Goal: Task Accomplishment & Management: Use online tool/utility

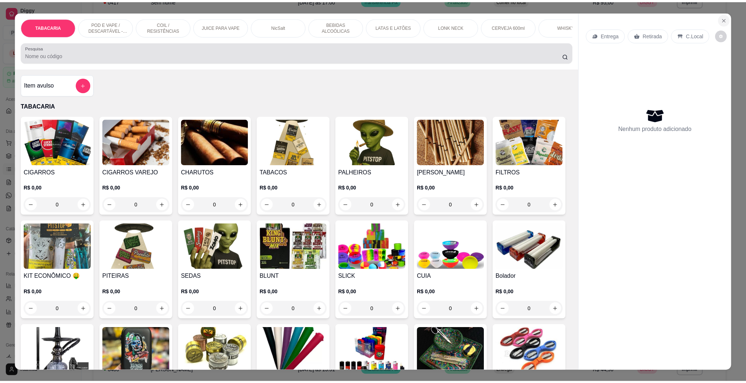
scroll to position [256, 0]
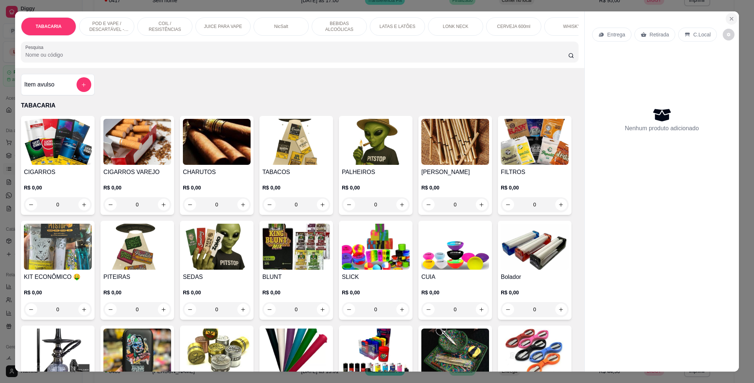
click at [730, 20] on icon "Close" at bounding box center [731, 18] width 3 height 3
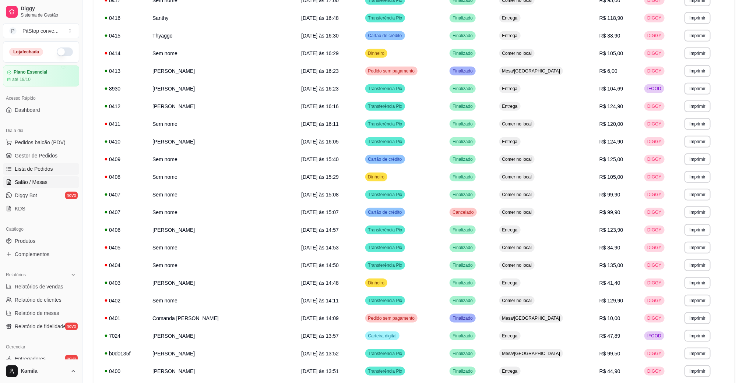
click at [45, 181] on span "Salão / Mesas" at bounding box center [31, 182] width 33 height 7
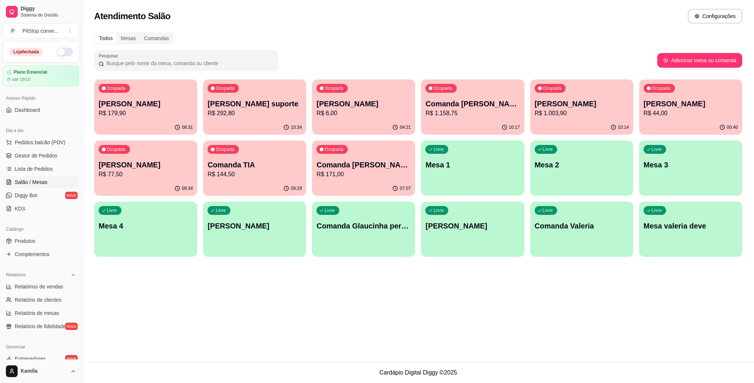
click at [336, 100] on p "[PERSON_NAME]" at bounding box center [364, 104] width 94 height 10
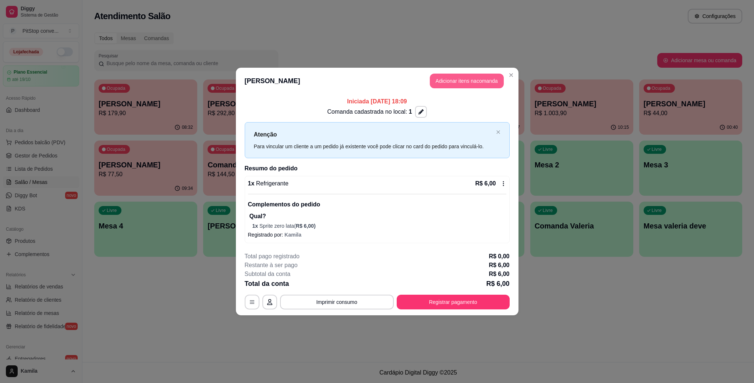
click at [481, 84] on button "Adicionar itens na comanda" at bounding box center [467, 81] width 74 height 15
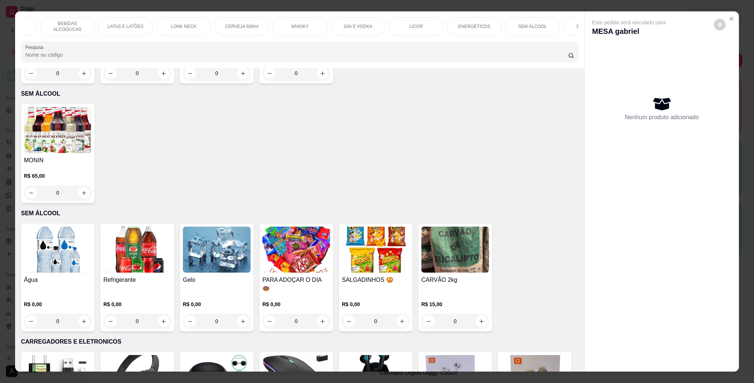
scroll to position [3147, 0]
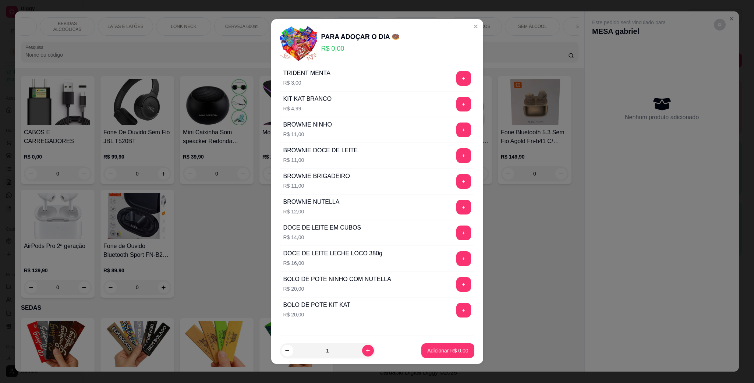
scroll to position [0, 0]
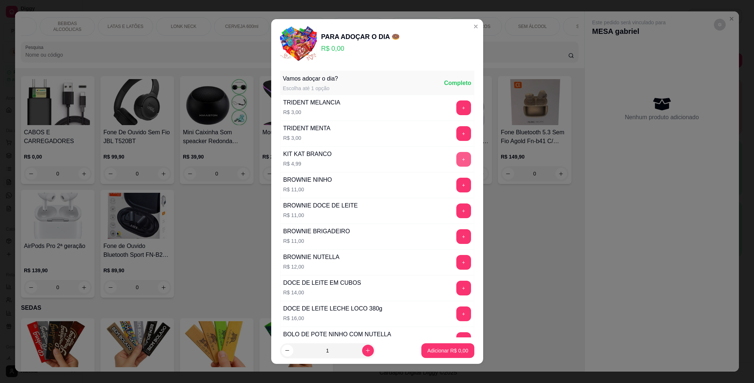
click at [456, 156] on button "+" at bounding box center [463, 159] width 15 height 15
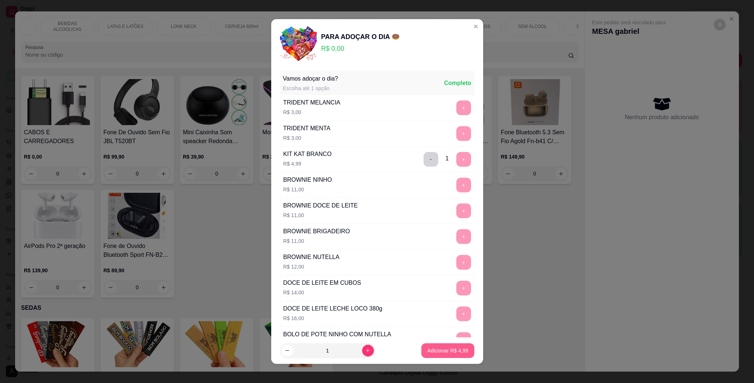
click at [454, 350] on p "Adicionar R$ 4,99" at bounding box center [447, 350] width 41 height 7
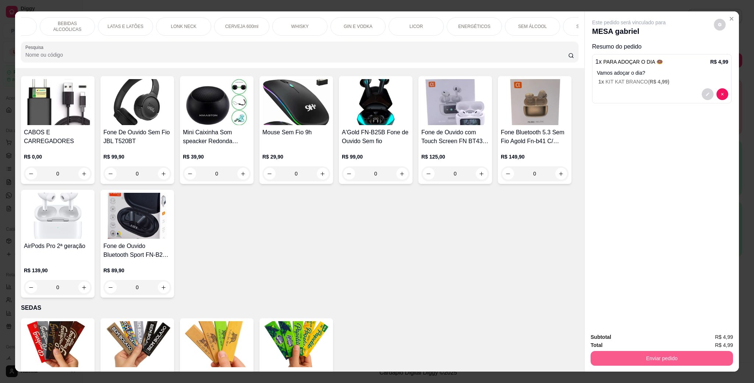
click at [675, 359] on button "Enviar pedido" at bounding box center [662, 358] width 142 height 15
click at [712, 338] on button "Enviar pedido" at bounding box center [713, 340] width 42 height 14
